Goal: Entertainment & Leisure: Consume media (video, audio)

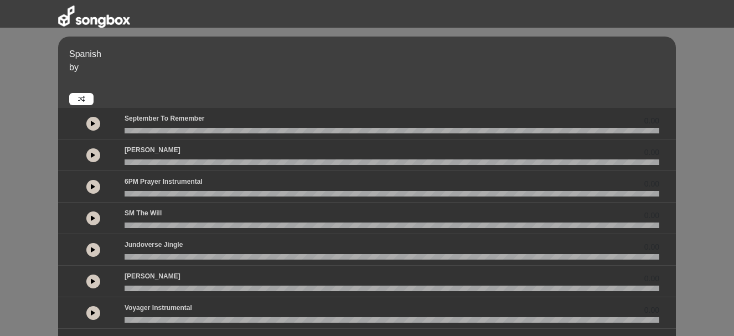
click at [92, 123] on icon at bounding box center [93, 124] width 4 height 6
click at [138, 160] on wave at bounding box center [391, 162] width 534 height 6
click at [96, 156] on button at bounding box center [93, 155] width 14 height 14
click at [95, 154] on icon at bounding box center [92, 155] width 3 height 6
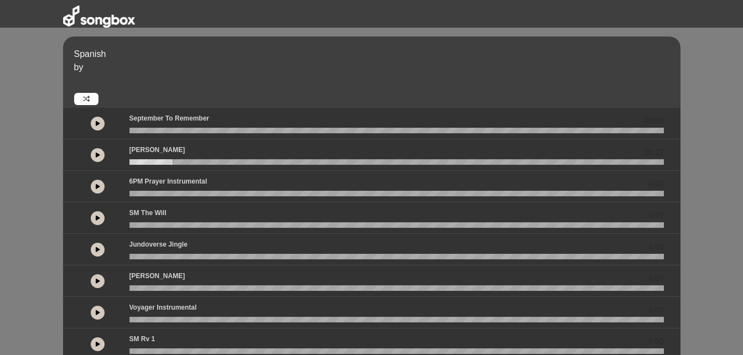
click at [101, 153] on button at bounding box center [98, 155] width 14 height 14
click at [142, 164] on wave at bounding box center [396, 162] width 534 height 6
click at [96, 190] on button at bounding box center [98, 187] width 14 height 14
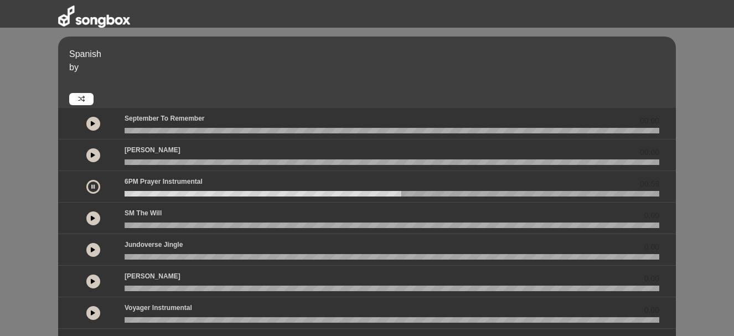
click at [0, 106] on html "Spanish by 00:00 00:00" at bounding box center [367, 168] width 734 height 336
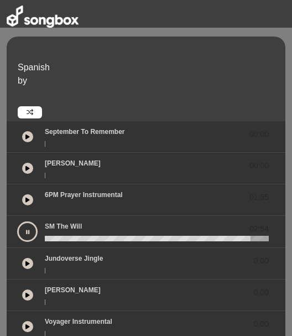
click at [29, 230] on button at bounding box center [27, 231] width 20 height 20
